Goal: Book appointment/travel/reservation

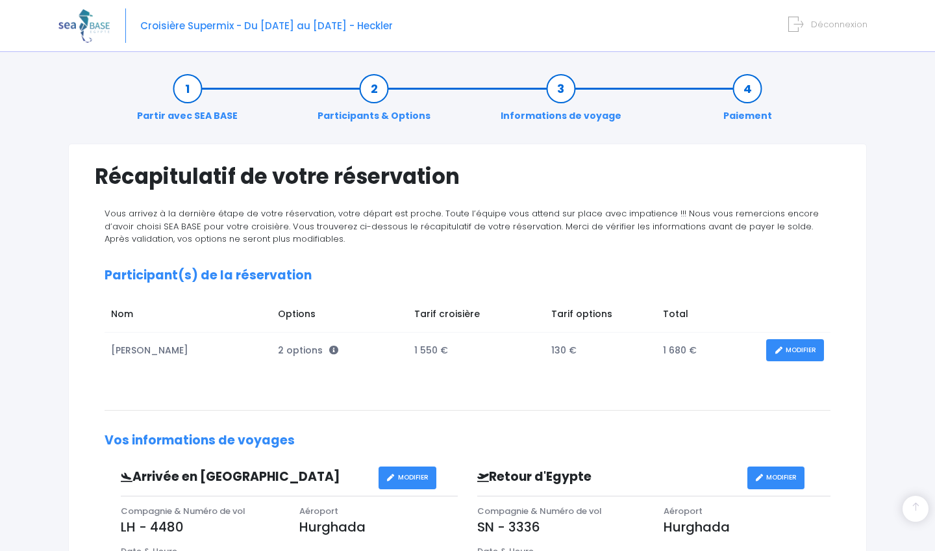
scroll to position [358, 0]
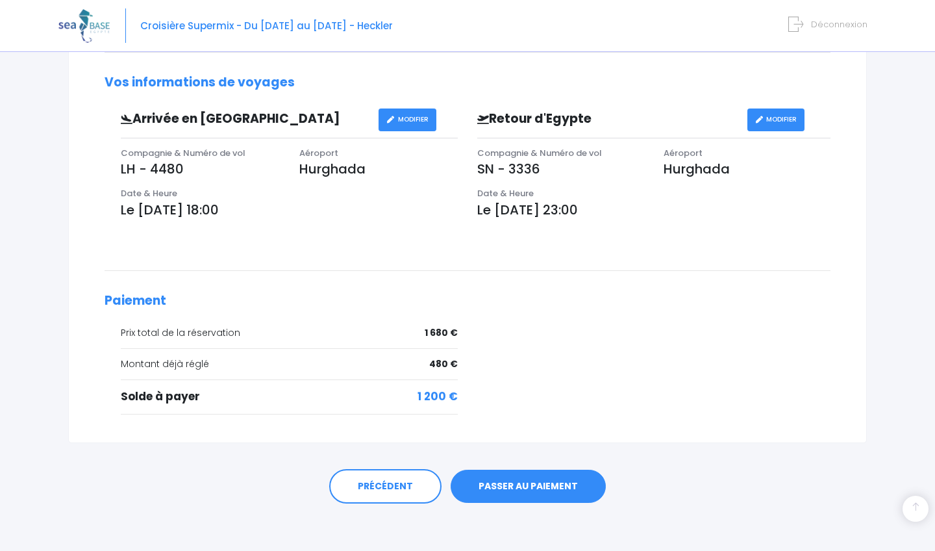
click at [516, 484] on link "PASSER AU PAIEMENT" at bounding box center [528, 487] width 155 height 34
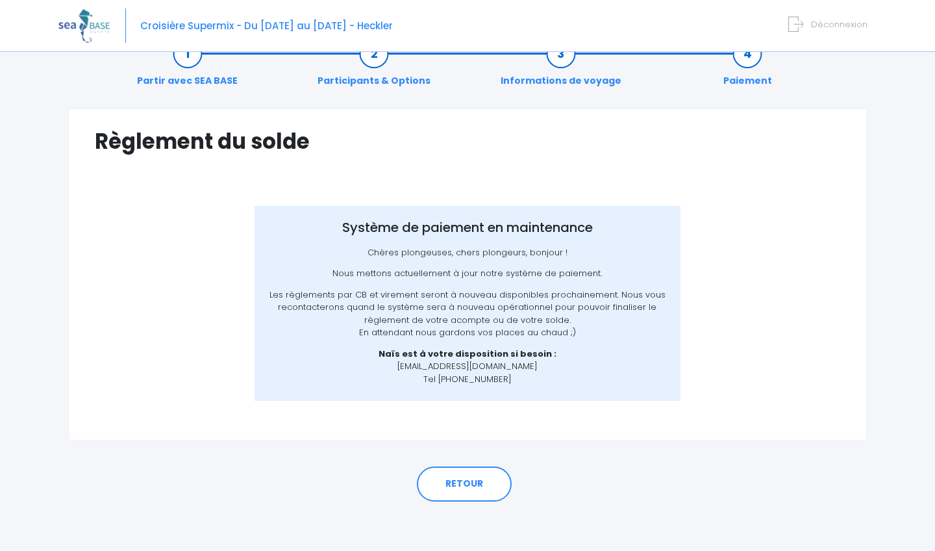
scroll to position [34, 0]
click at [470, 496] on link "RETOUR" at bounding box center [464, 484] width 95 height 35
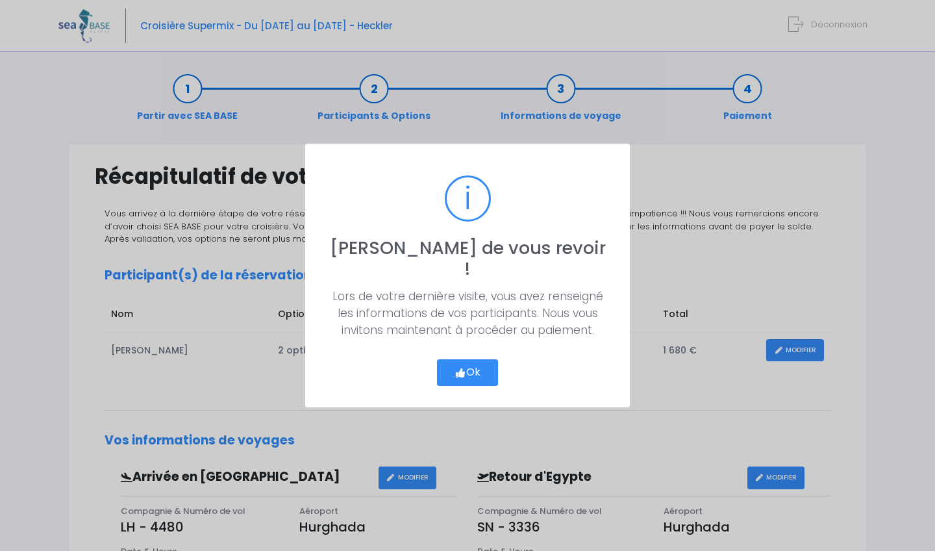
click at [478, 359] on button "Ok" at bounding box center [467, 372] width 61 height 27
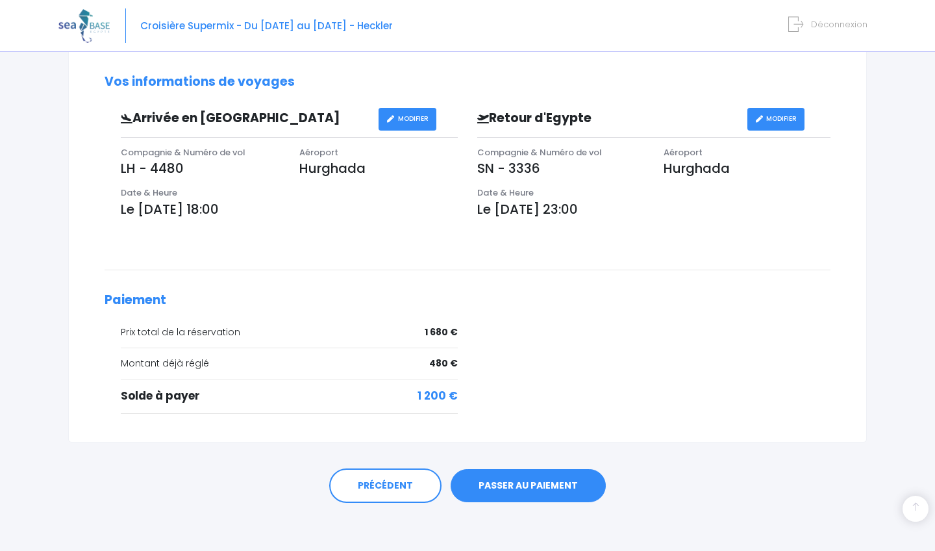
scroll to position [358, 0]
click at [517, 478] on link "PASSER AU PAIEMENT" at bounding box center [528, 487] width 155 height 34
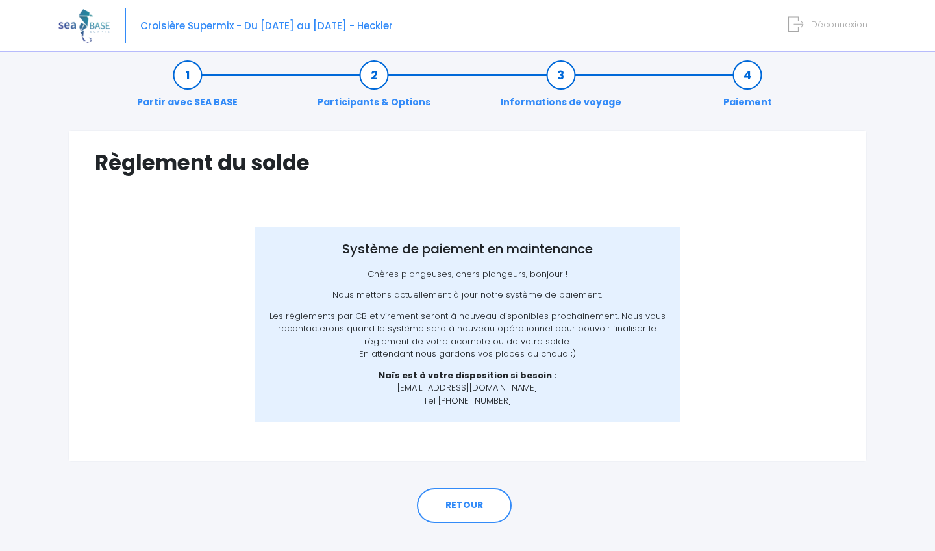
scroll to position [12, 0]
